Goal: Task Accomplishment & Management: Use online tool/utility

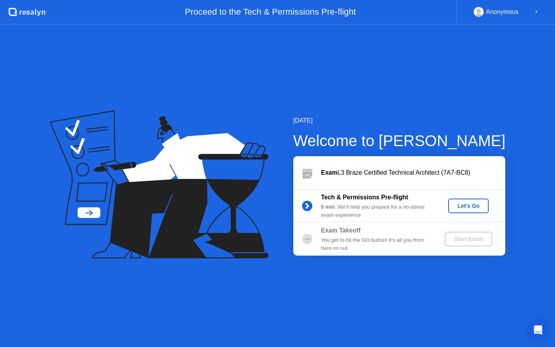
click at [462, 207] on div "Let's Go" at bounding box center [468, 206] width 34 height 6
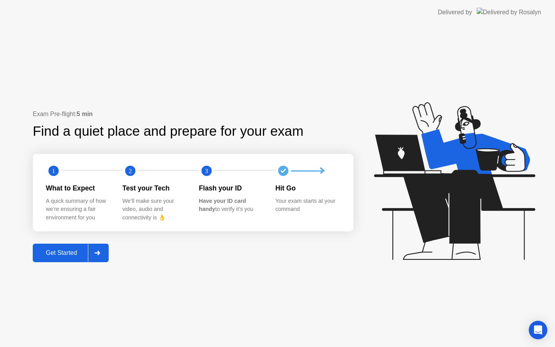
click at [69, 252] on div "Get Started" at bounding box center [61, 252] width 53 height 7
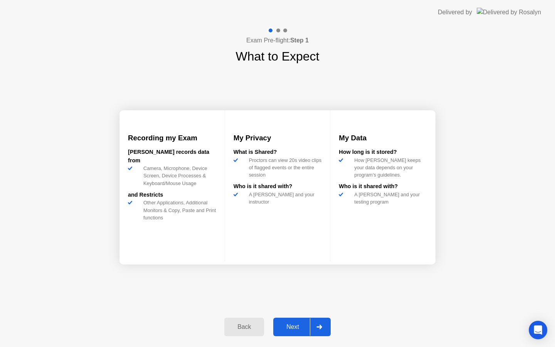
click at [298, 325] on div "Next" at bounding box center [292, 326] width 34 height 7
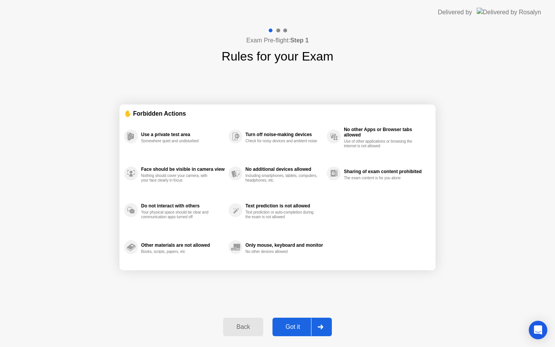
click at [298, 325] on div "Got it" at bounding box center [293, 326] width 36 height 7
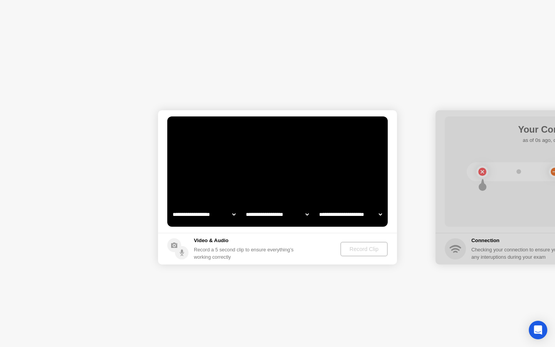
select select "**********"
select select "*******"
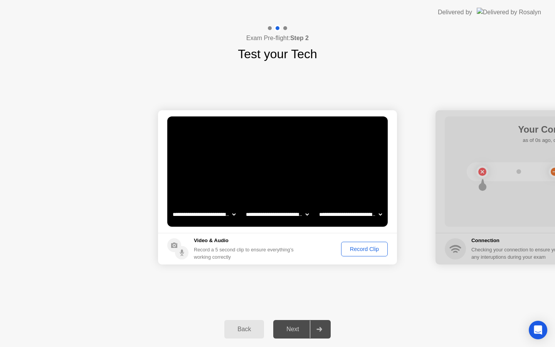
click at [358, 252] on div "Record Clip" at bounding box center [364, 249] width 41 height 6
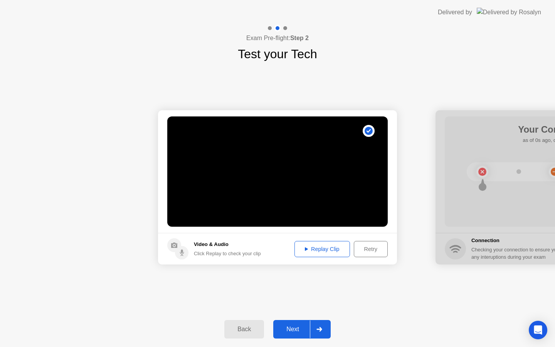
click at [329, 248] on div "Replay Clip" at bounding box center [322, 249] width 50 height 6
click at [294, 331] on div "Next" at bounding box center [292, 329] width 34 height 7
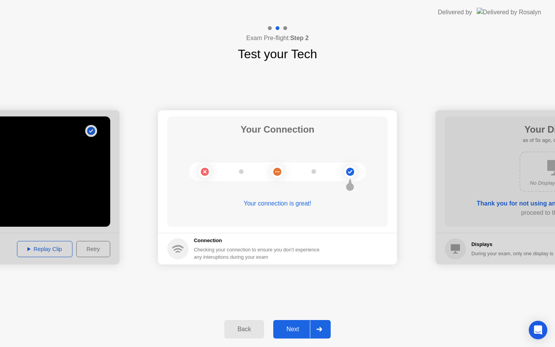
click at [293, 330] on div "Next" at bounding box center [292, 329] width 34 height 7
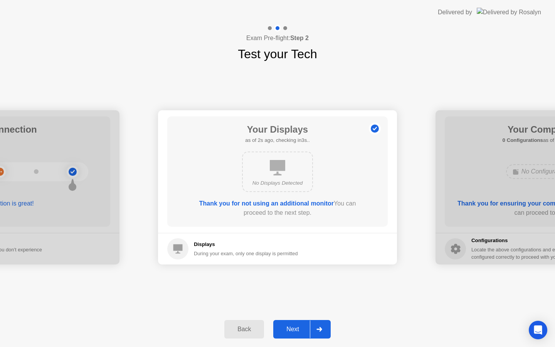
click at [293, 330] on div "Next" at bounding box center [292, 329] width 34 height 7
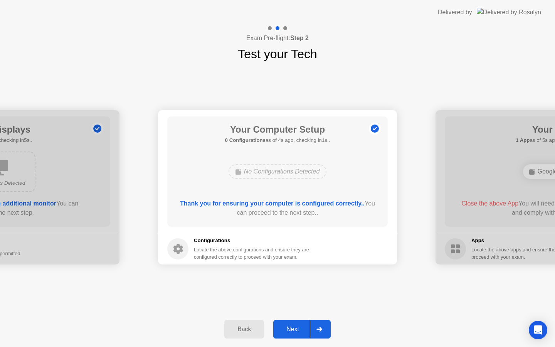
click at [293, 330] on div "Next" at bounding box center [292, 329] width 34 height 7
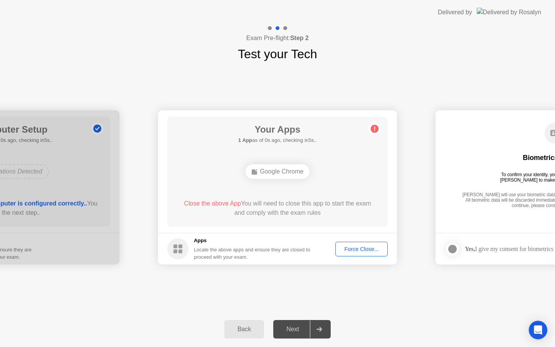
click at [362, 248] on div "Force Close..." at bounding box center [361, 249] width 47 height 6
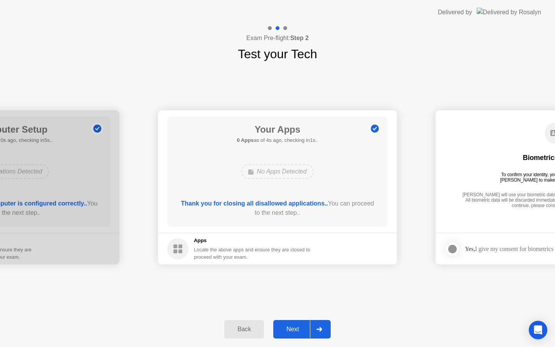
click at [299, 329] on div "Next" at bounding box center [292, 329] width 34 height 7
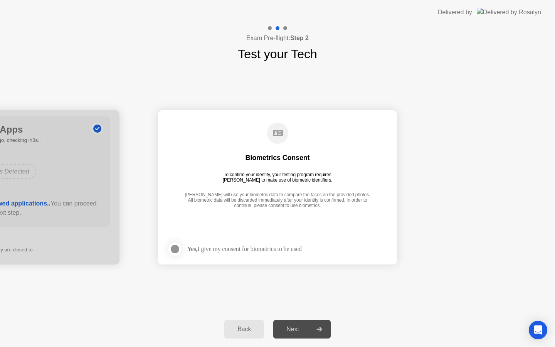
click at [228, 248] on div "Yes, I give my consent for biometrics to be used" at bounding box center [244, 248] width 114 height 7
click at [177, 249] on div at bounding box center [174, 248] width 9 height 9
click at [300, 331] on div "Next" at bounding box center [292, 329] width 34 height 7
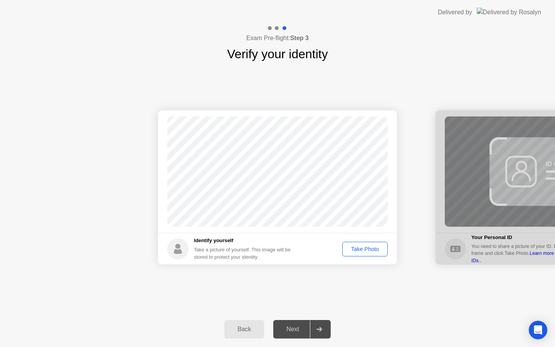
click at [363, 248] on div "Take Photo" at bounding box center [365, 249] width 40 height 6
click at [290, 329] on div "Next" at bounding box center [292, 329] width 34 height 7
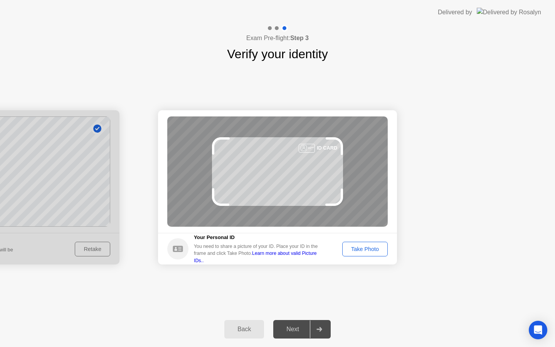
click at [374, 247] on div "Take Photo" at bounding box center [365, 249] width 40 height 6
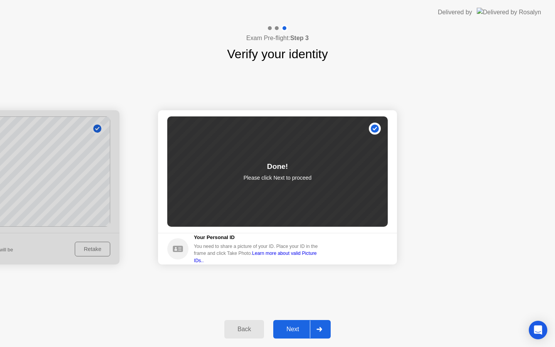
click at [292, 332] on div "Next" at bounding box center [292, 329] width 34 height 7
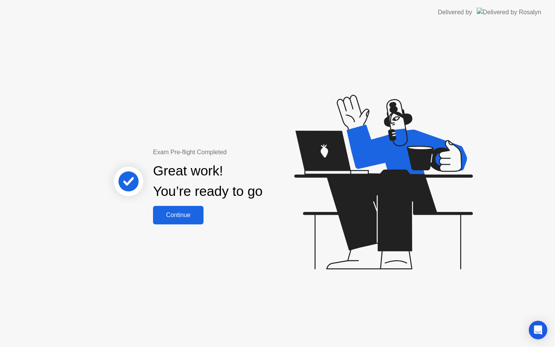
click at [183, 215] on div "Continue" at bounding box center [178, 215] width 46 height 7
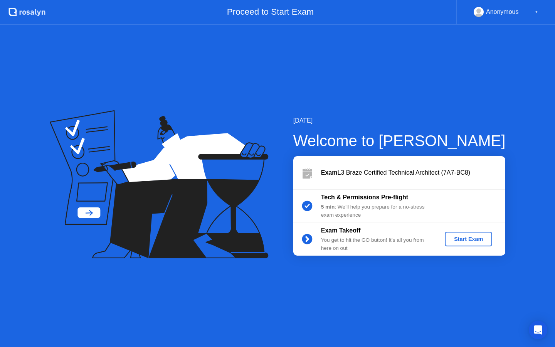
click at [476, 236] on div "Start Exam" at bounding box center [468, 239] width 41 height 6
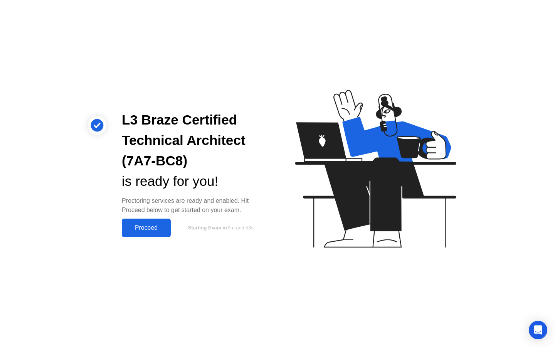
click at [144, 229] on div "Proceed" at bounding box center [146, 227] width 44 height 7
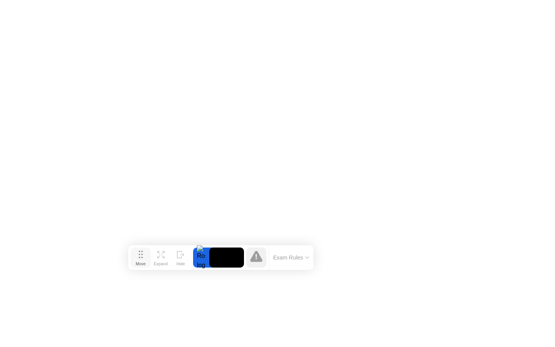
drag, startPoint x: 196, startPoint y: 334, endPoint x: 139, endPoint y: 259, distance: 94.2
click at [139, 258] on circle at bounding box center [140, 258] width 2 height 2
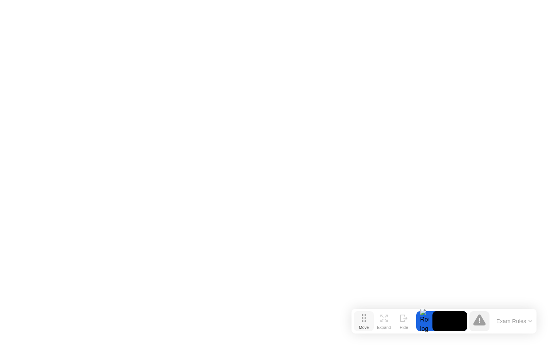
drag, startPoint x: 139, startPoint y: 258, endPoint x: 363, endPoint y: 320, distance: 231.5
click at [363, 320] on icon at bounding box center [364, 318] width 4 height 8
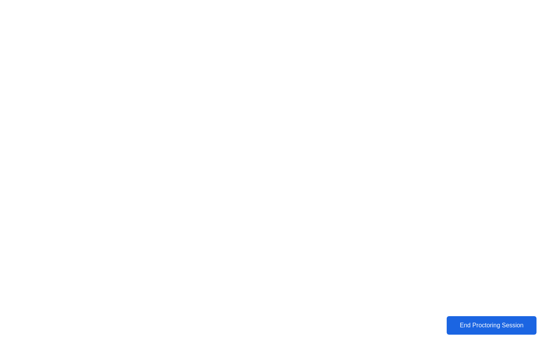
click at [488, 327] on div "End Proctoring Session" at bounding box center [491, 325] width 86 height 7
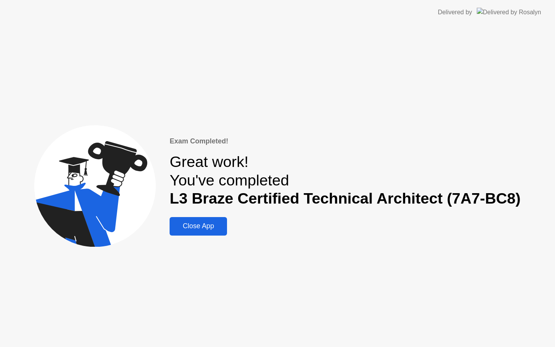
click at [212, 229] on div "Close App" at bounding box center [198, 226] width 53 height 8
